Goal: Task Accomplishment & Management: Complete application form

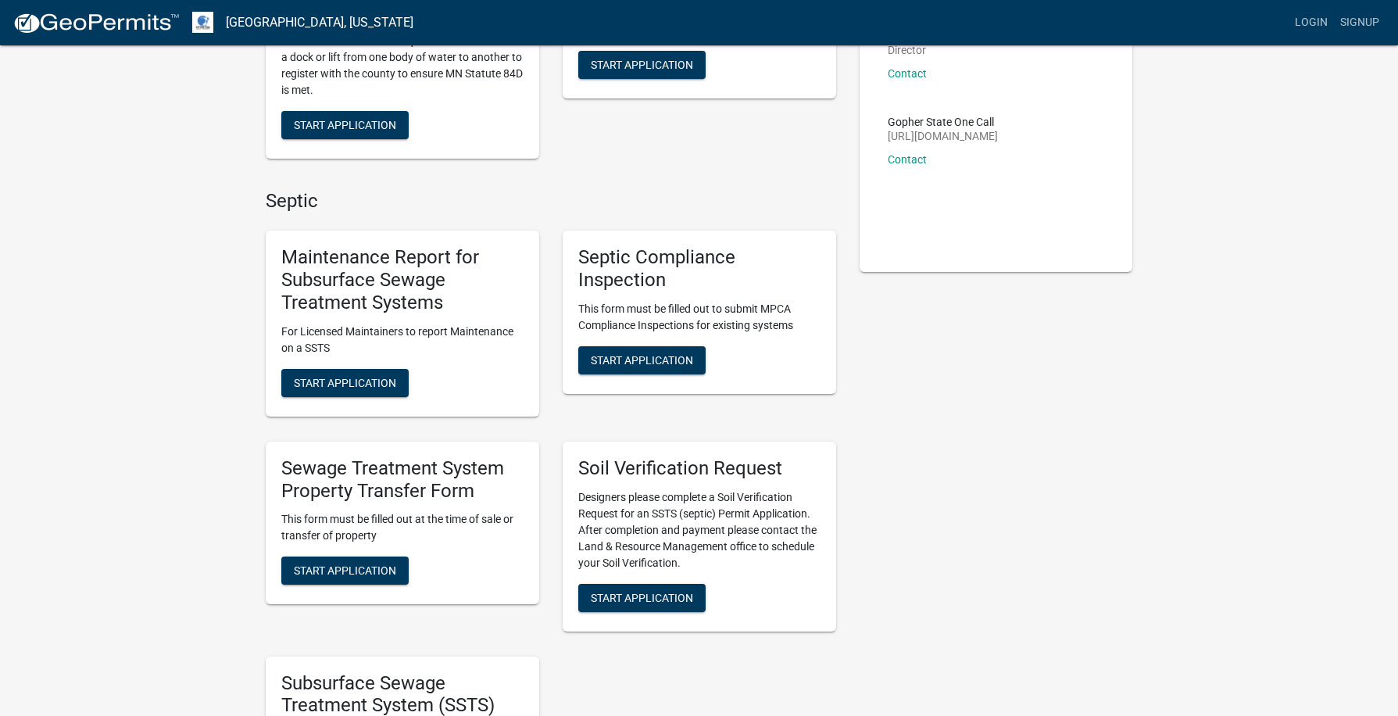
scroll to position [313, 0]
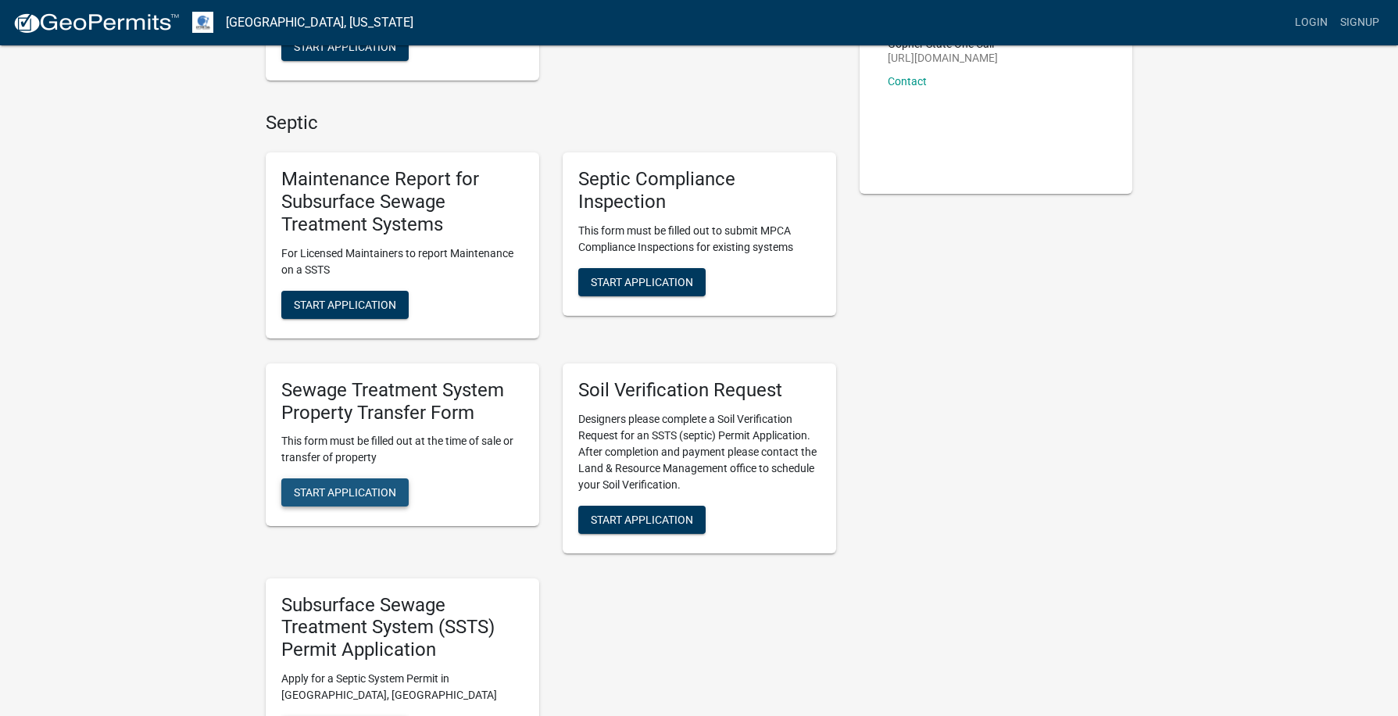
click at [332, 488] on span "Start Application" at bounding box center [345, 492] width 102 height 13
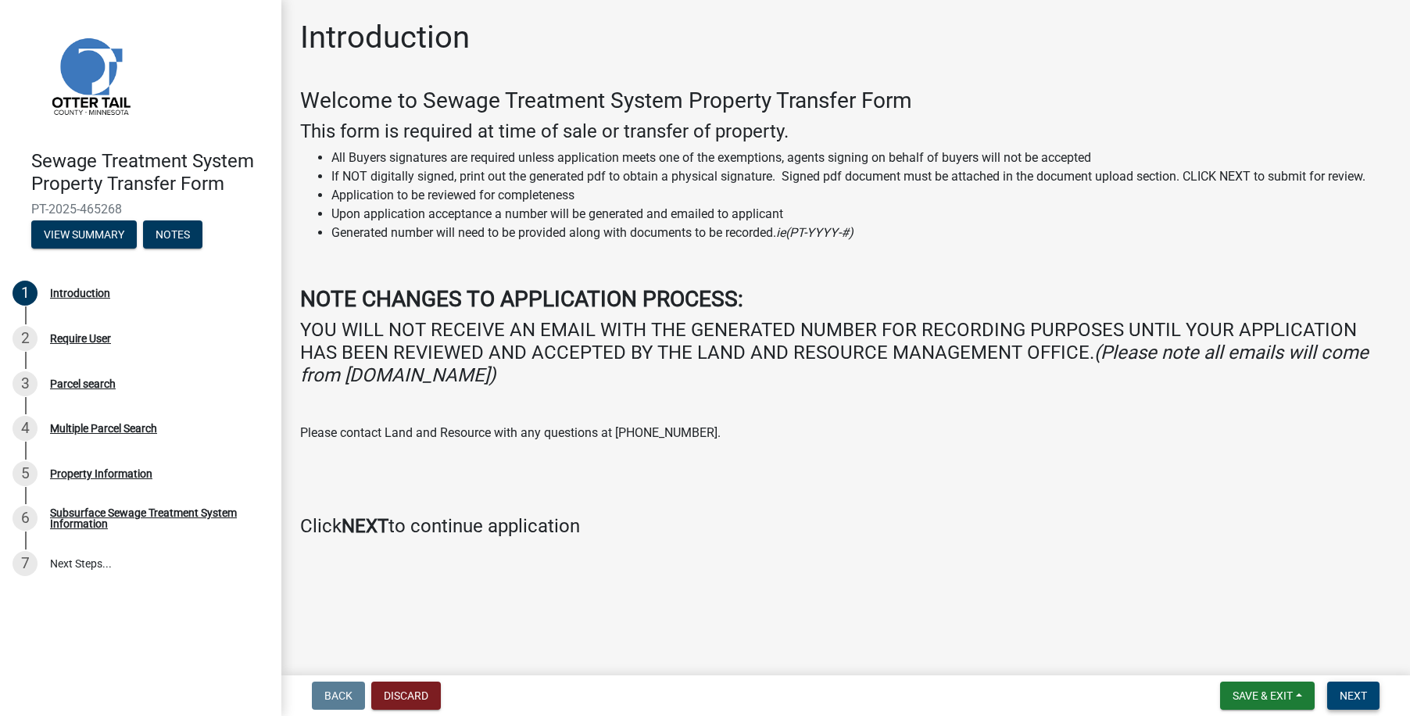
click at [1350, 694] on span "Next" at bounding box center [1353, 695] width 27 height 13
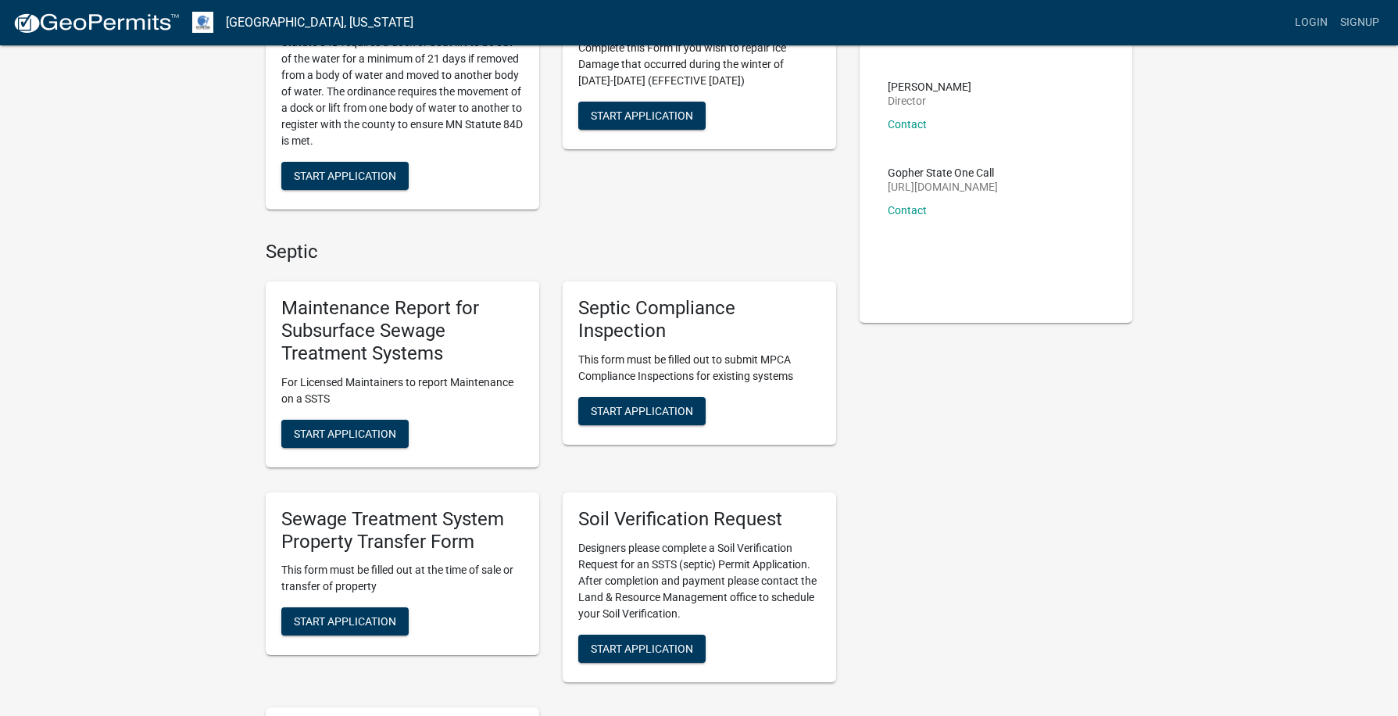
scroll to position [156, 0]
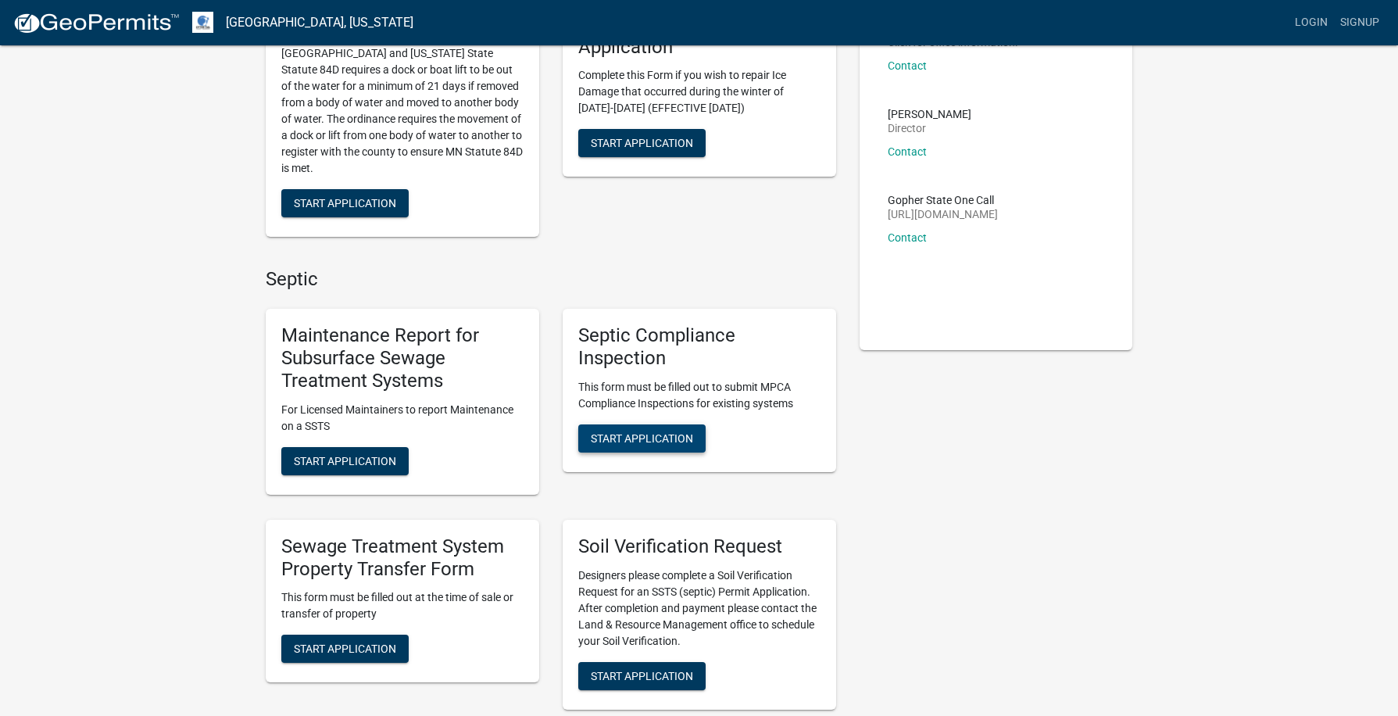
click at [693, 446] on button "Start Application" at bounding box center [641, 438] width 127 height 28
